Goal: Navigation & Orientation: Understand site structure

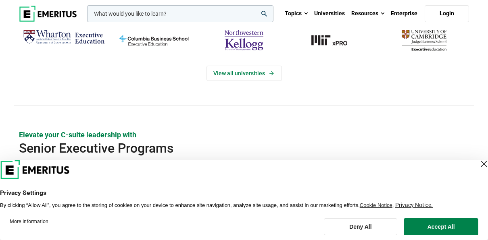
scroll to position [161, 0]
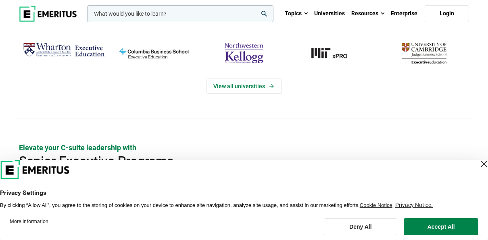
click at [454, 130] on div "View all universities" at bounding box center [244, 91] width 488 height 103
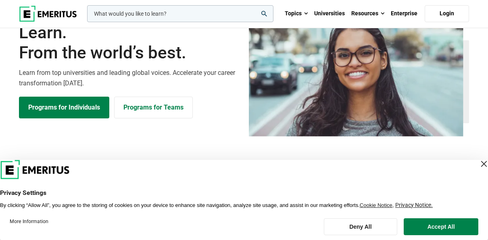
scroll to position [0, 0]
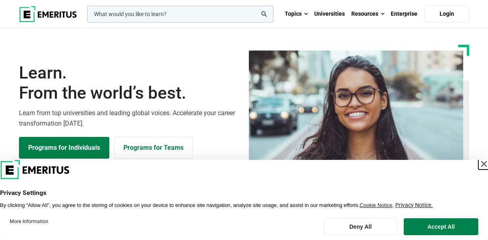
click at [479, 163] on div "Close Layer" at bounding box center [484, 164] width 11 height 11
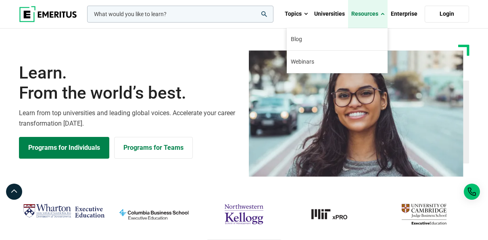
click at [368, 12] on link "Resources" at bounding box center [368, 14] width 40 height 28
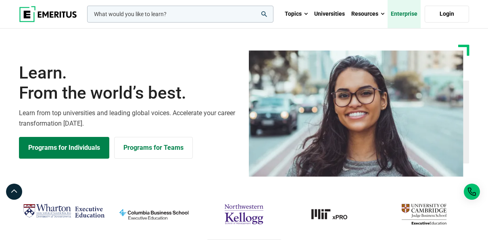
click at [405, 13] on link "Enterprise" at bounding box center [404, 14] width 33 height 28
